Goal: Find specific page/section: Find specific page/section

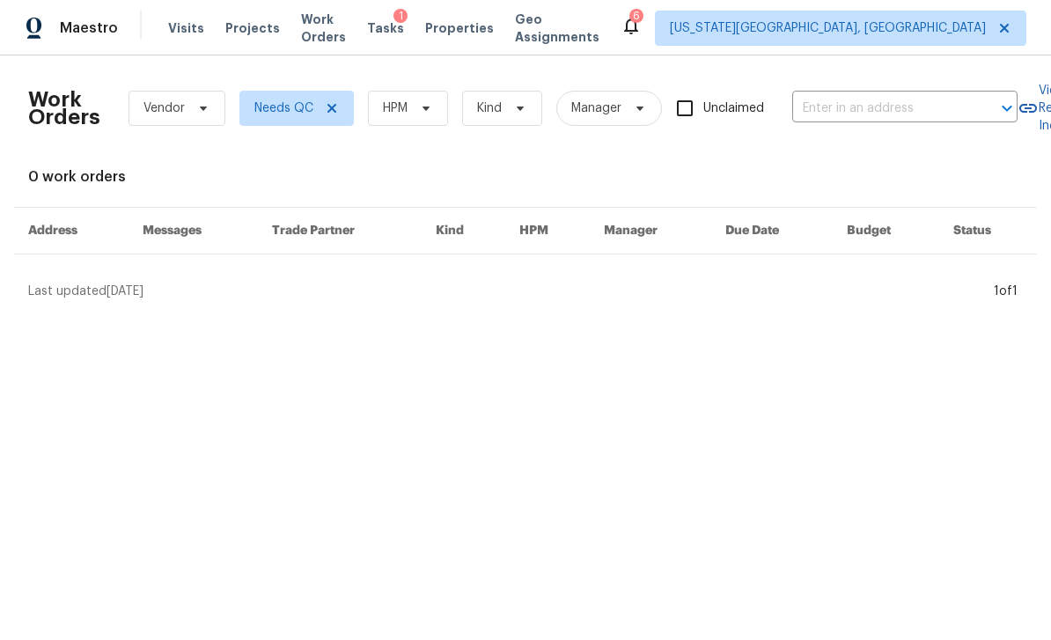
click at [463, 32] on span "Properties" at bounding box center [459, 28] width 69 height 18
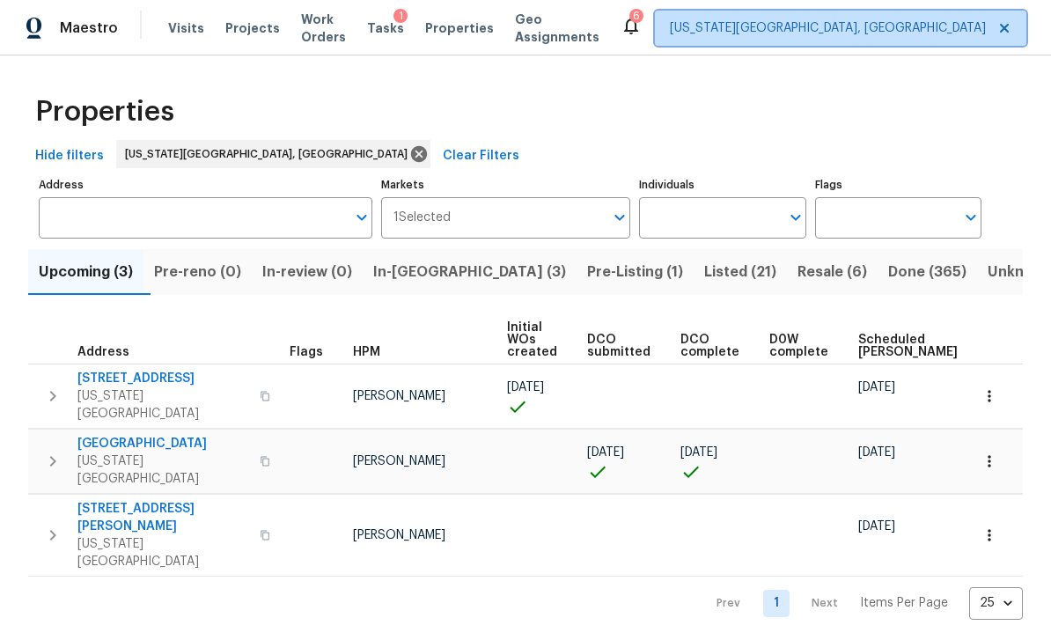
click at [817, 32] on span "[US_STATE][GEOGRAPHIC_DATA], [GEOGRAPHIC_DATA]" at bounding box center [828, 28] width 316 height 18
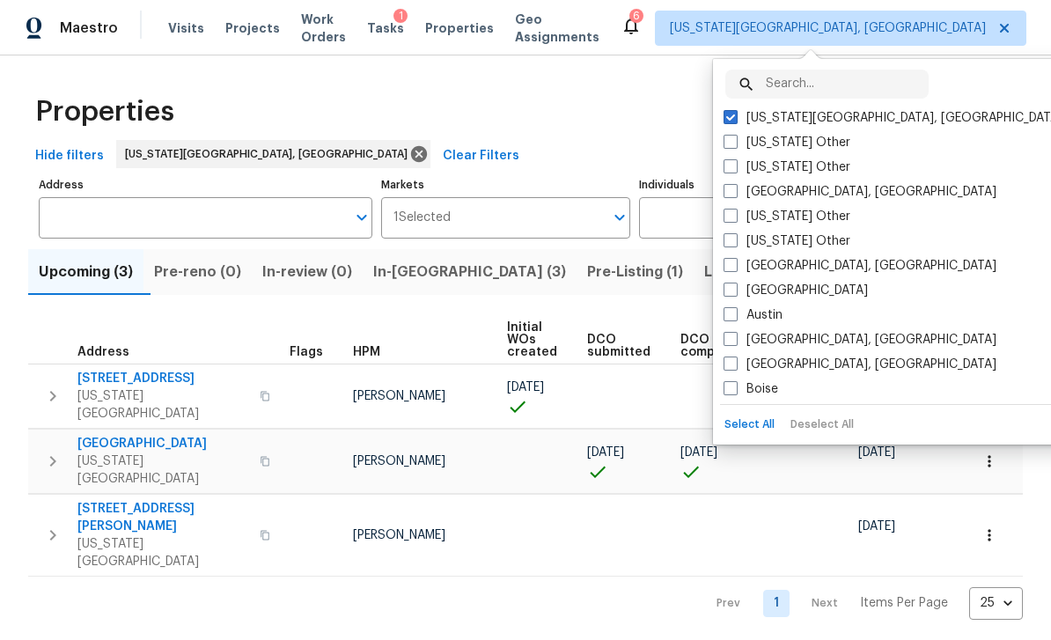
click at [729, 349] on div "[GEOGRAPHIC_DATA], [GEOGRAPHIC_DATA]" at bounding box center [895, 340] width 355 height 25
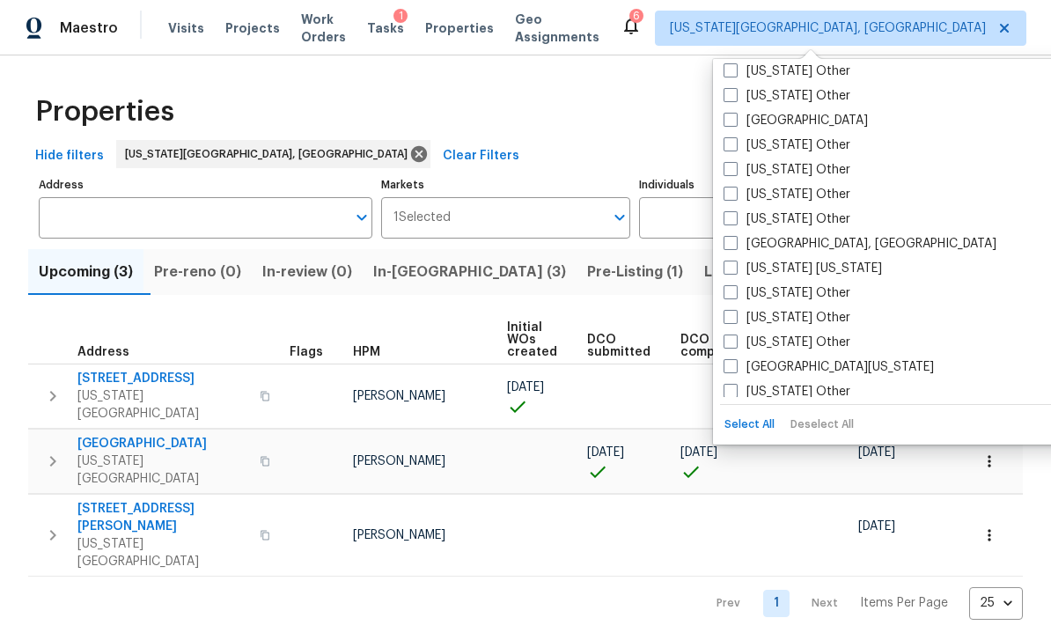
scroll to position [1694, 0]
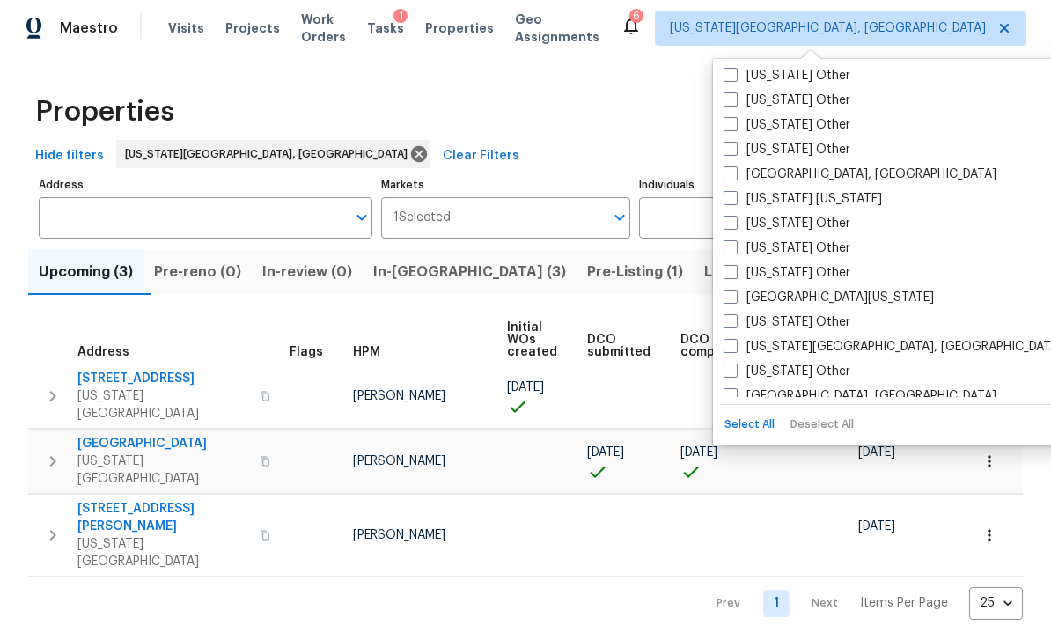
click at [733, 302] on span at bounding box center [731, 297] width 14 height 14
click at [733, 300] on input "[GEOGRAPHIC_DATA][US_STATE]" at bounding box center [729, 294] width 11 height 11
checkbox input "true"
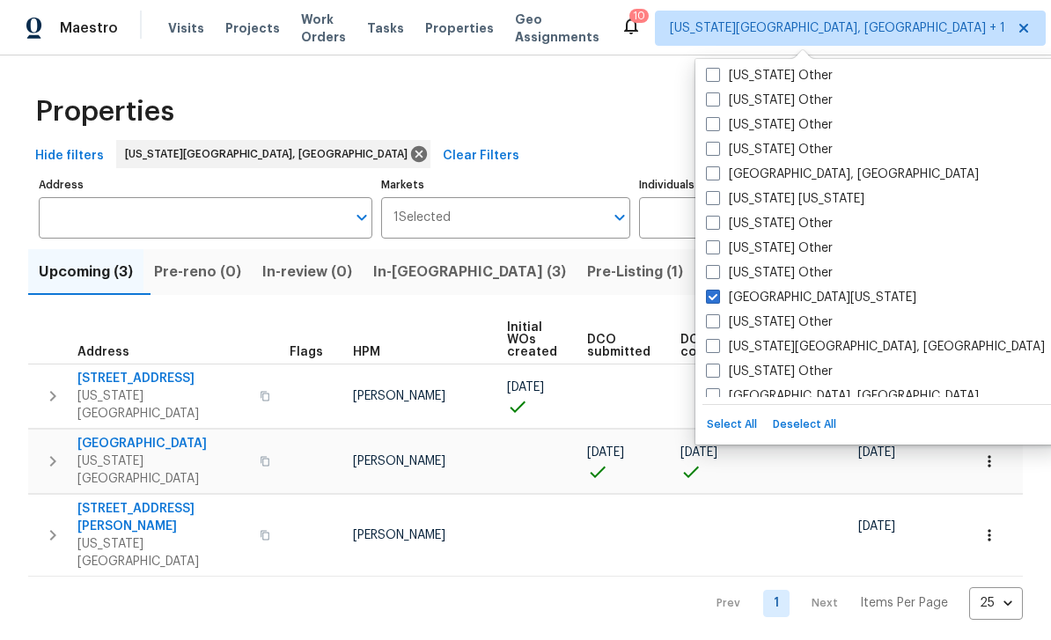
click at [608, 135] on div "Properties" at bounding box center [525, 112] width 995 height 56
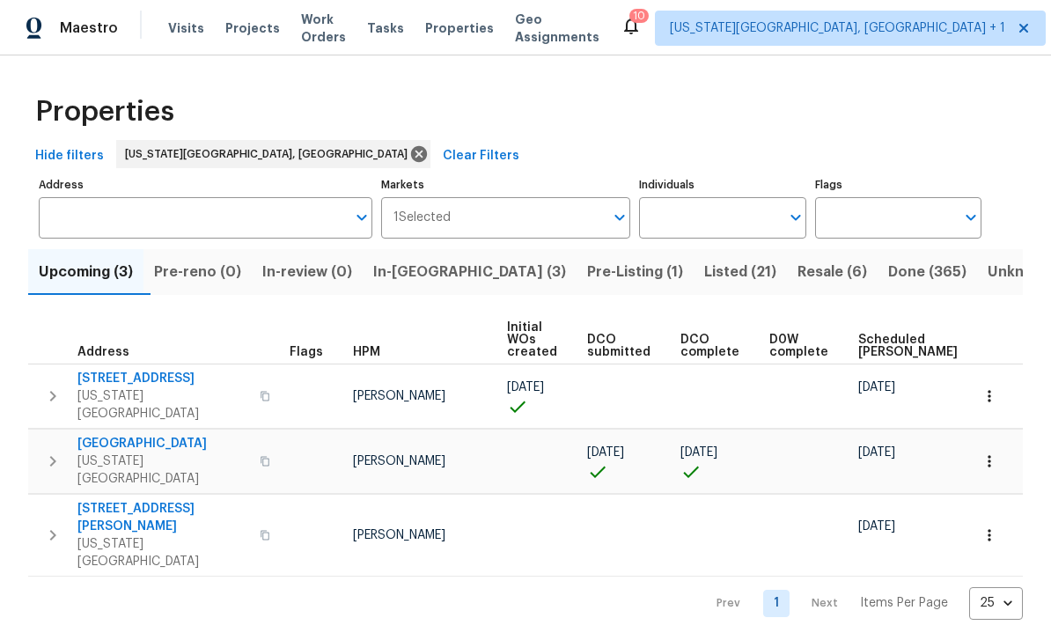
click at [493, 221] on input "Markets" at bounding box center [528, 217] width 154 height 41
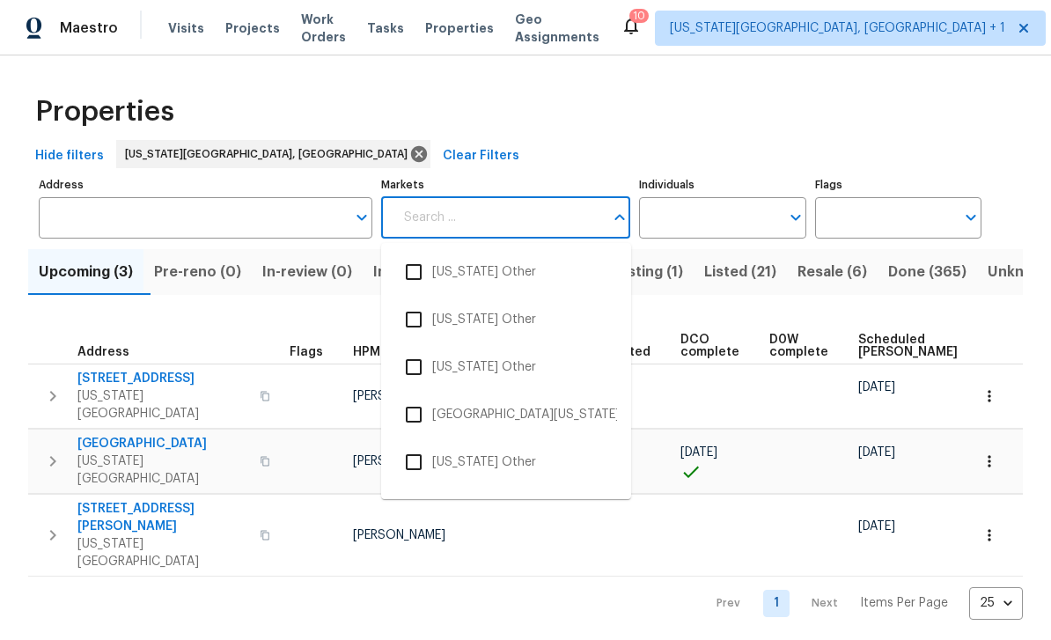
scroll to position [3960, 0]
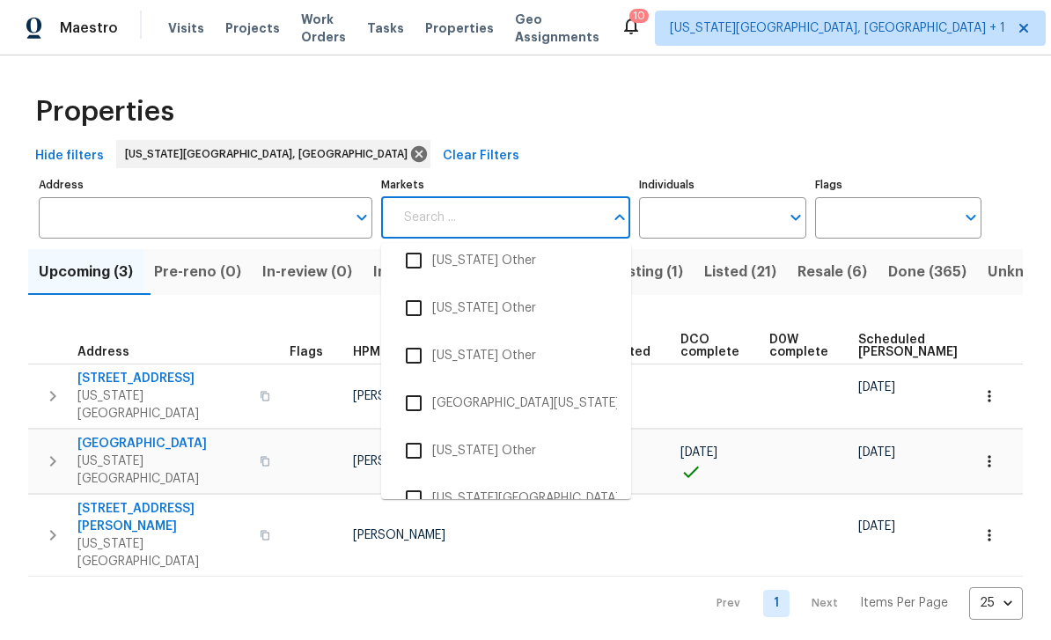
click at [503, 402] on li "[GEOGRAPHIC_DATA][US_STATE]" at bounding box center [506, 403] width 222 height 37
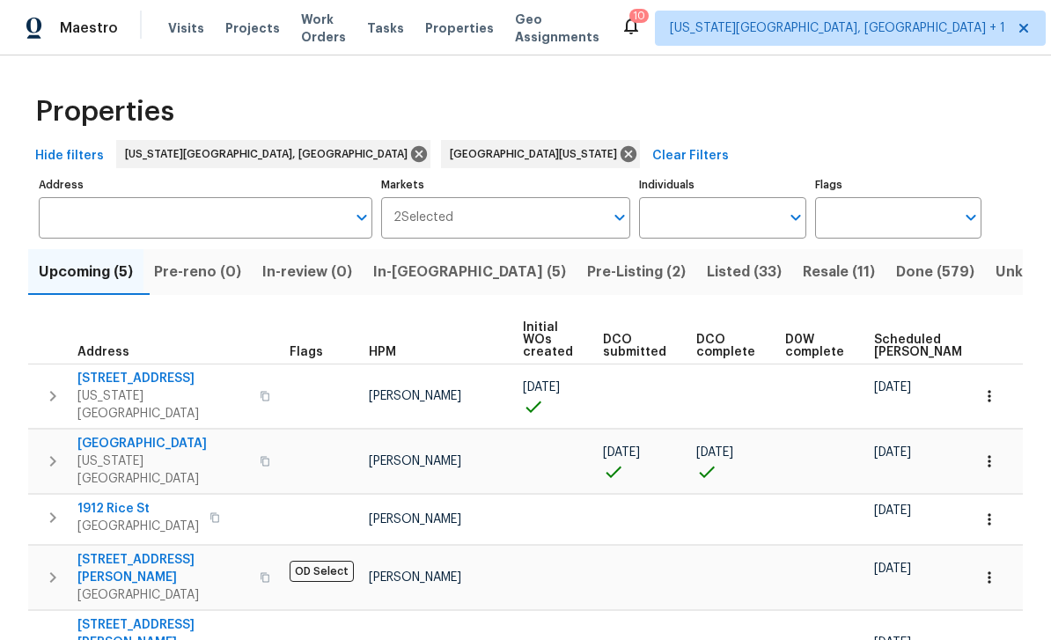
click at [404, 30] on span "Tasks" at bounding box center [385, 28] width 37 height 12
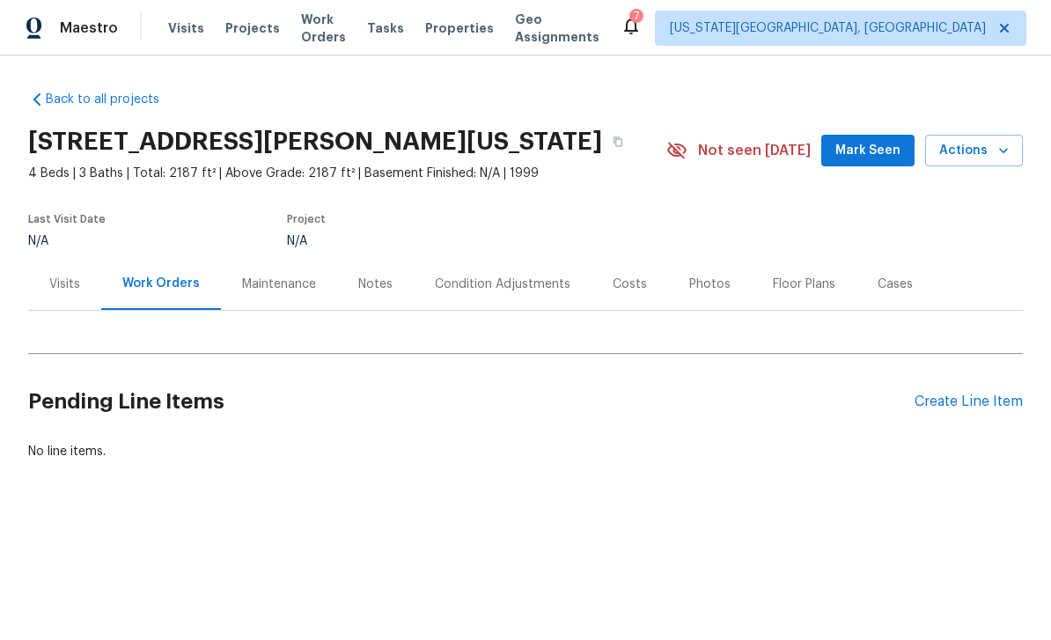
click at [1015, 159] on button "Actions" at bounding box center [974, 151] width 98 height 33
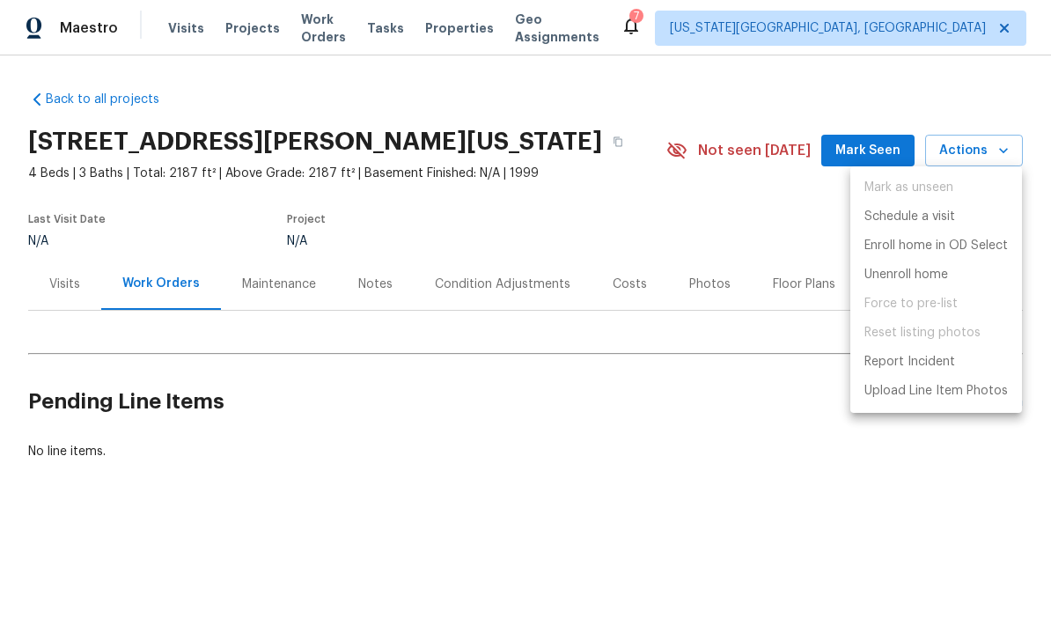
click at [1008, 82] on div at bounding box center [525, 320] width 1051 height 640
